Goal: Check status: Check status

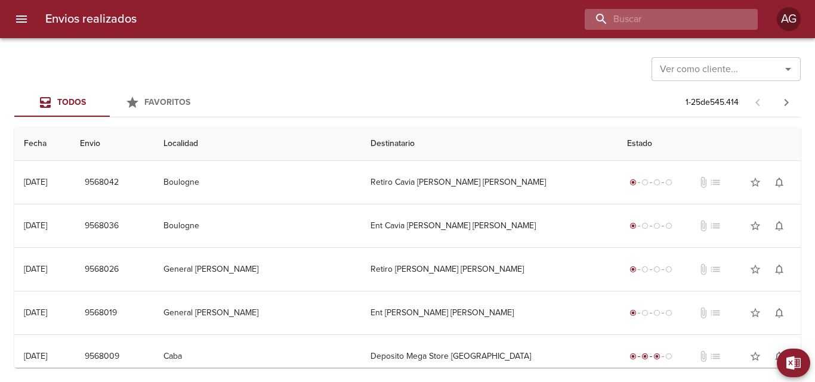
click at [687, 23] on input "buscar" at bounding box center [661, 19] width 153 height 21
paste input "9539315"
type input "9539315"
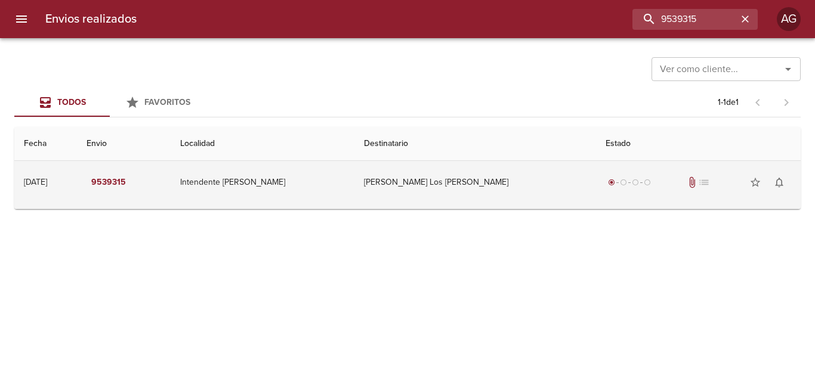
click at [485, 180] on td "[PERSON_NAME] Los [PERSON_NAME]" at bounding box center [475, 182] width 242 height 43
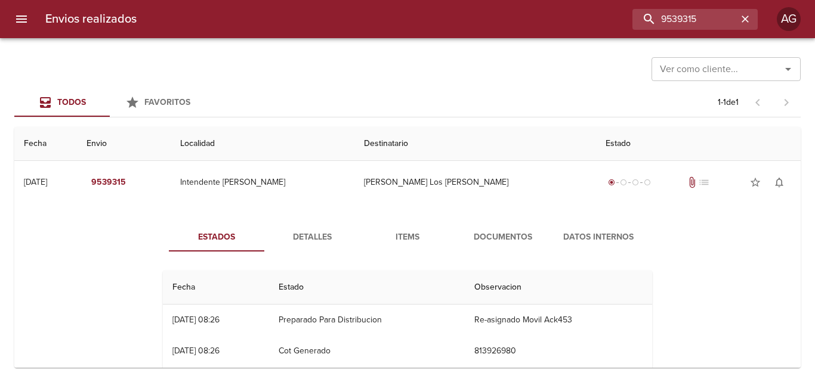
click at [493, 240] on span "Documentos" at bounding box center [502, 237] width 81 height 15
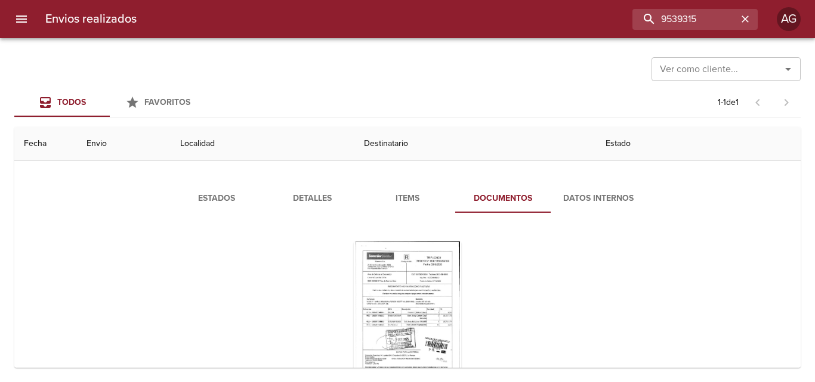
scroll to position [60, 0]
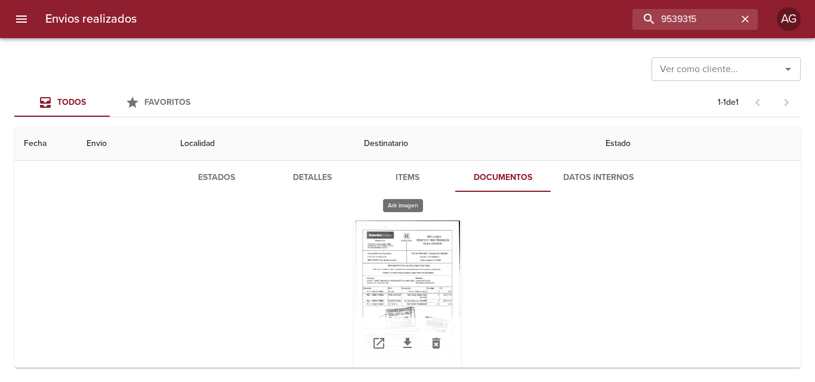
click at [435, 260] on div "Tabla de envíos del cliente" at bounding box center [407, 295] width 107 height 149
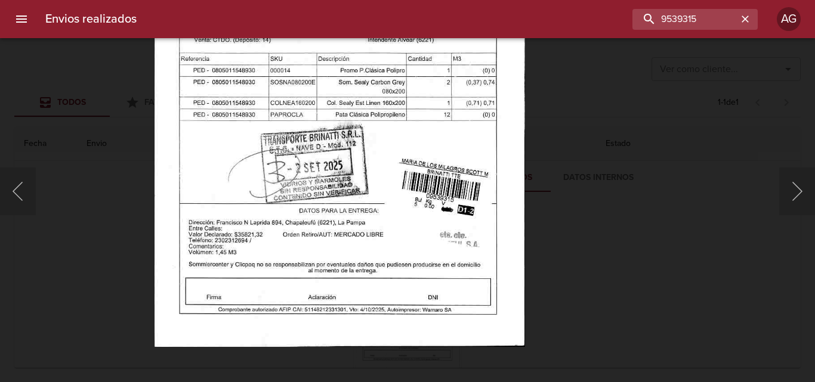
drag, startPoint x: 607, startPoint y: 243, endPoint x: 599, endPoint y: 248, distance: 9.6
click at [608, 244] on div "Lightbox" at bounding box center [407, 191] width 815 height 382
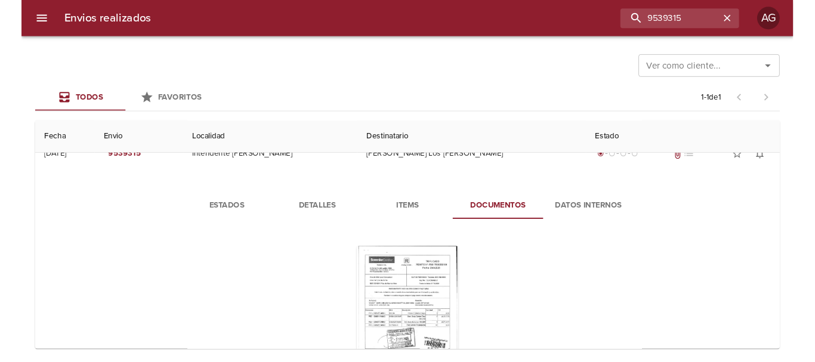
scroll to position [0, 0]
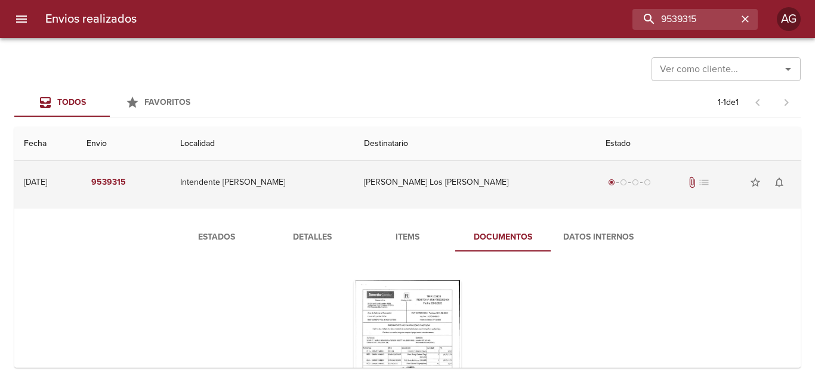
click at [439, 189] on td "[PERSON_NAME] Los [PERSON_NAME]" at bounding box center [475, 182] width 242 height 43
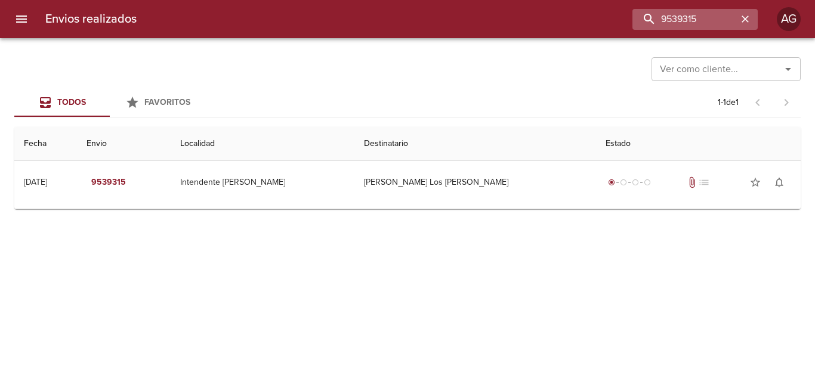
click at [744, 22] on icon "button" at bounding box center [745, 19] width 12 height 12
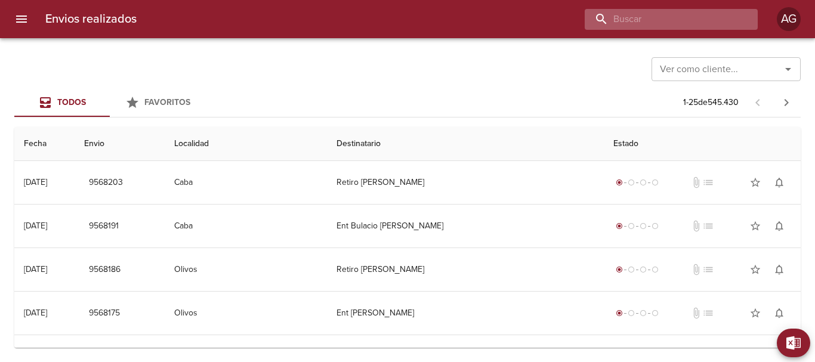
click at [667, 23] on input "buscar" at bounding box center [661, 19] width 153 height 21
paste input "JESICA BELÉN BERTE ML"
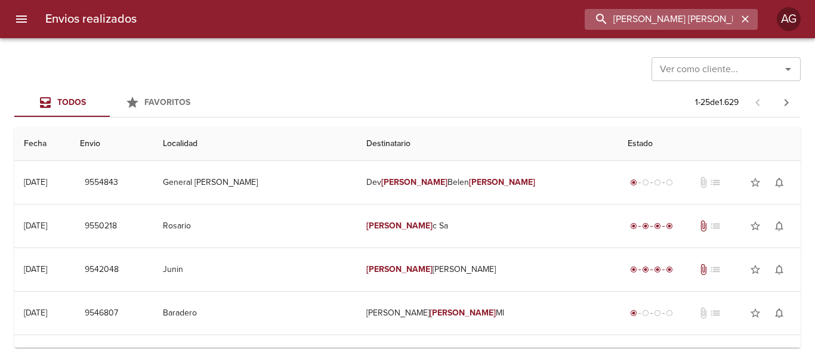
click at [667, 15] on input "JESICA BELÉN BERTE ML" at bounding box center [661, 19] width 153 height 21
paste input "SUCESION DE VIOTTO HUGO JORGE"
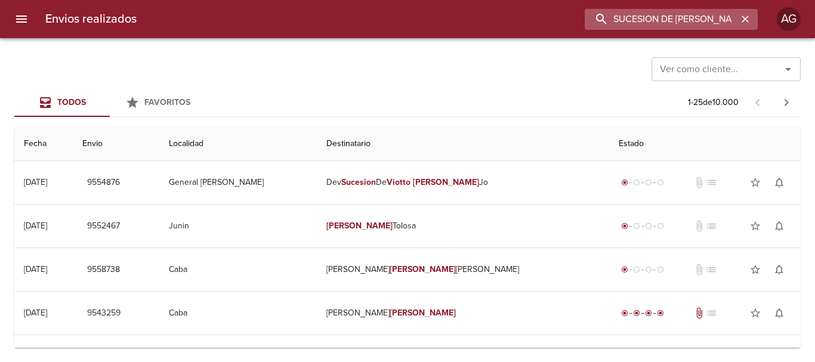
click at [658, 24] on input "SUCESION DE VIOTTO HUGO JORGE" at bounding box center [661, 19] width 153 height 21
paste input "LEANDRO JOSE ALFREDO HOCQUART"
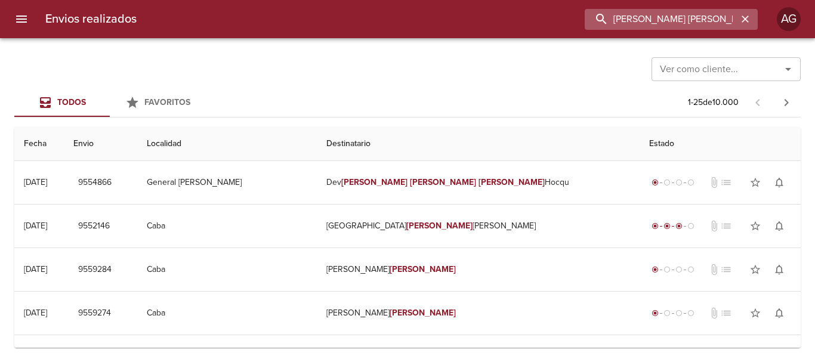
click at [658, 20] on input "LEANDRO JOSE ALFREDO HOCQUART" at bounding box center [661, 19] width 153 height 21
paste input "GRACIELA BEATRIZ GARCIA BP"
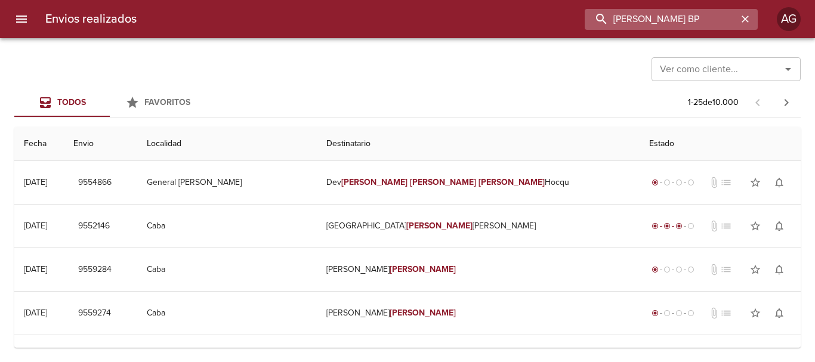
scroll to position [0, 16]
type input "GRACIELA BEATRIZ GARCIA BP"
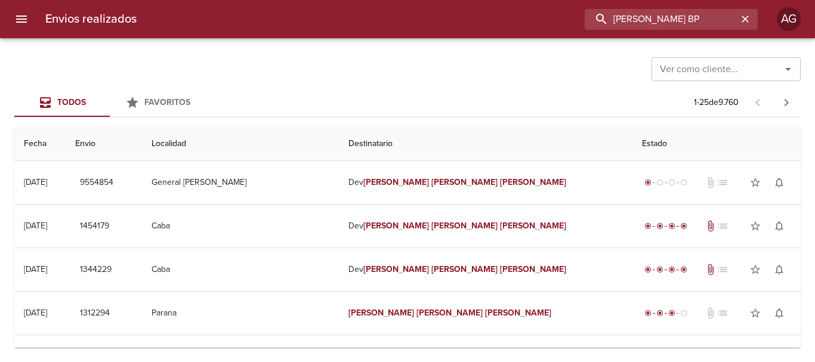
scroll to position [0, 0]
click at [751, 21] on button "button" at bounding box center [746, 19] width 16 height 16
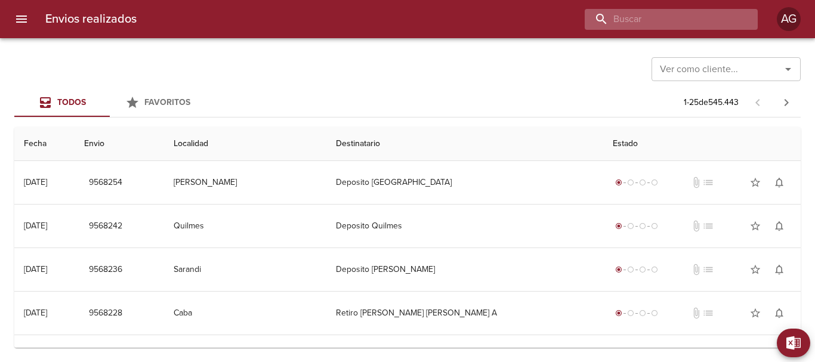
click at [667, 15] on input "buscar" at bounding box center [661, 19] width 153 height 21
paste input "9526371"
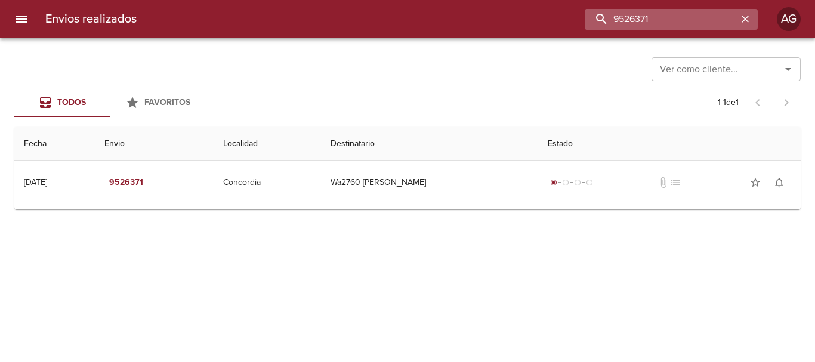
click at [665, 26] on input "9526371" at bounding box center [661, 19] width 153 height 21
paste input "42216"
type input "9422161"
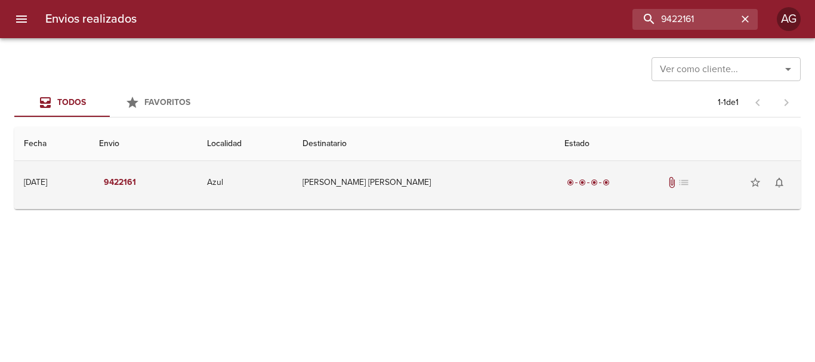
click at [488, 202] on td "Juan Pablo Imeroni Ml" at bounding box center [424, 182] width 262 height 43
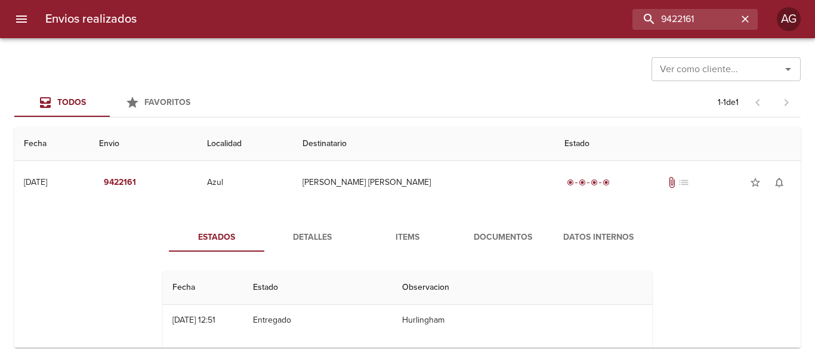
click at [485, 235] on span "Documentos" at bounding box center [502, 237] width 81 height 15
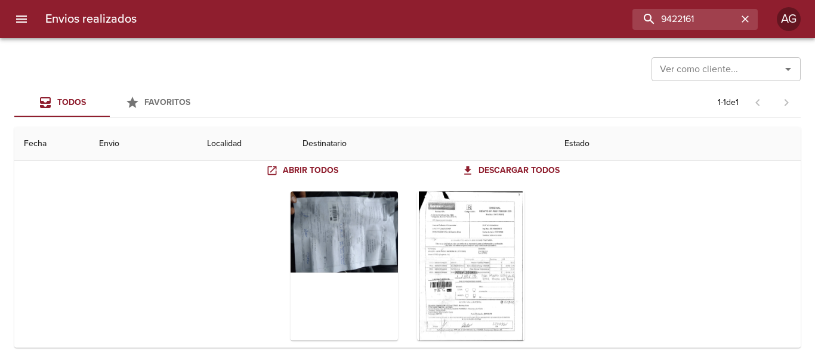
scroll to position [119, 0]
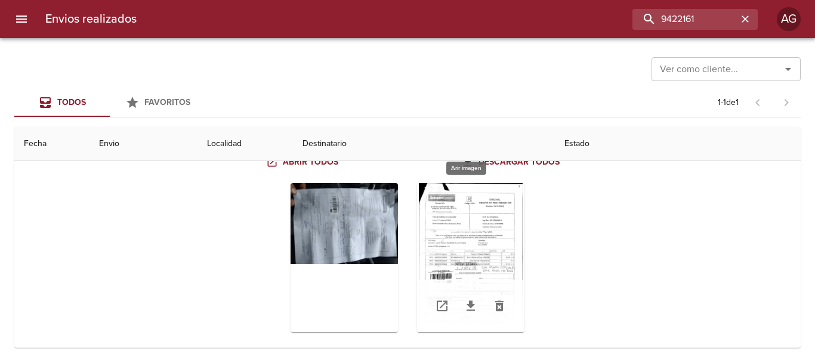
click at [487, 246] on div "Tabla de envíos del cliente" at bounding box center [470, 257] width 107 height 149
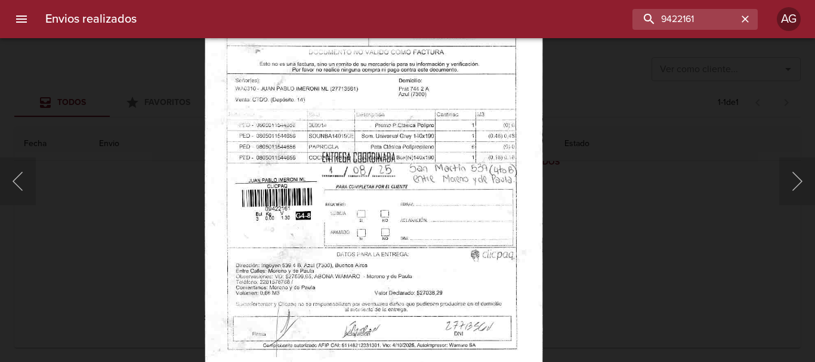
click at [385, 208] on img "Lightbox" at bounding box center [374, 137] width 338 height 488
click at [584, 203] on div "Lightbox" at bounding box center [407, 181] width 815 height 362
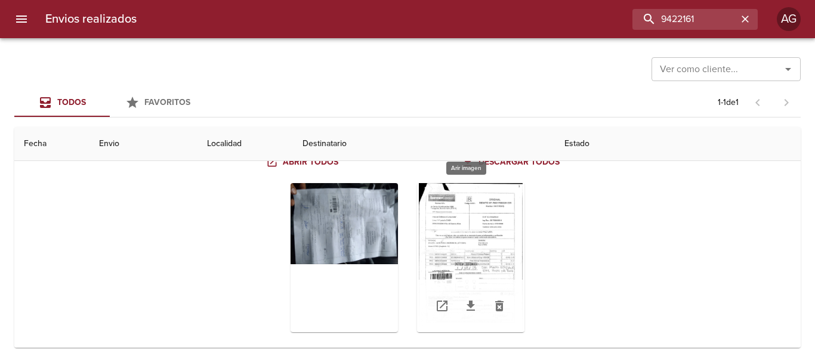
click at [490, 236] on div "Tabla de envíos del cliente" at bounding box center [470, 257] width 107 height 149
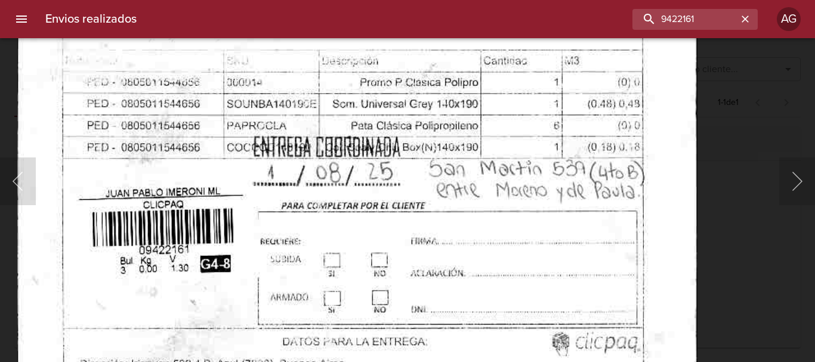
click at [515, 360] on img "Lightbox" at bounding box center [357, 105] width 680 height 980
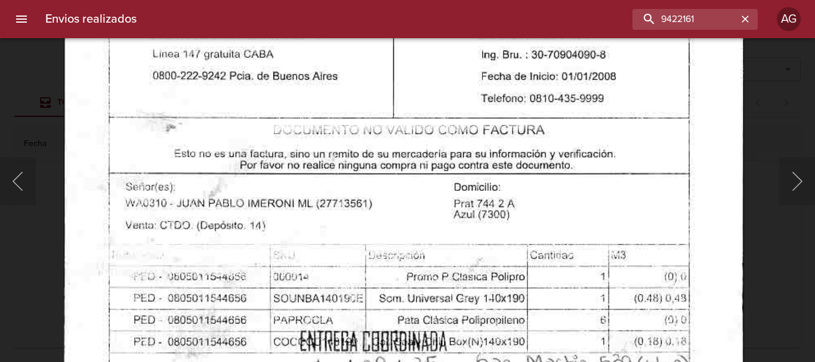
click at [528, 343] on img "Lightbox" at bounding box center [404, 300] width 680 height 980
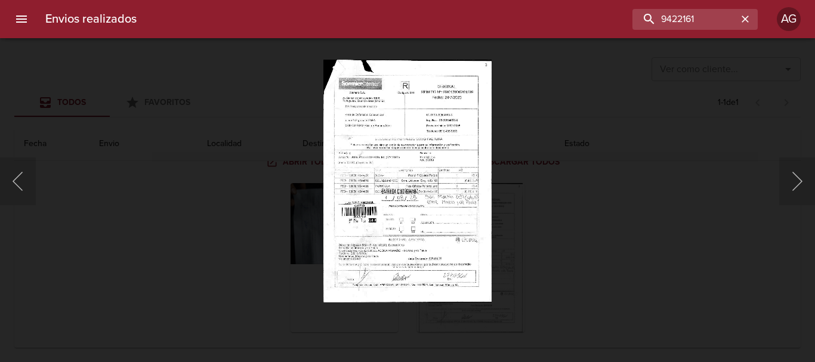
click at [527, 247] on div "Lightbox" at bounding box center [407, 181] width 815 height 362
